Goal: Browse casually

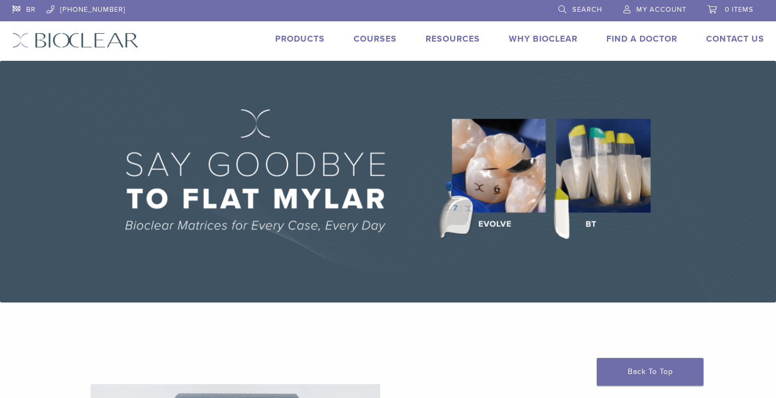
click at [102, 40] on img at bounding box center [75, 40] width 126 height 15
